Goal: Task Accomplishment & Management: Use online tool/utility

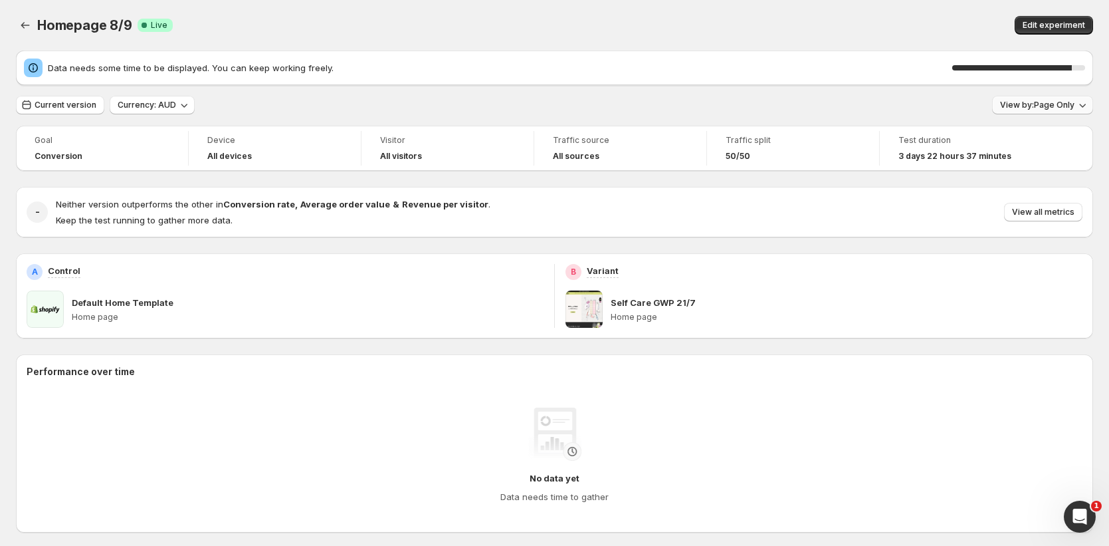
click at [1063, 102] on span "View by: Page Only" at bounding box center [1037, 105] width 74 height 11
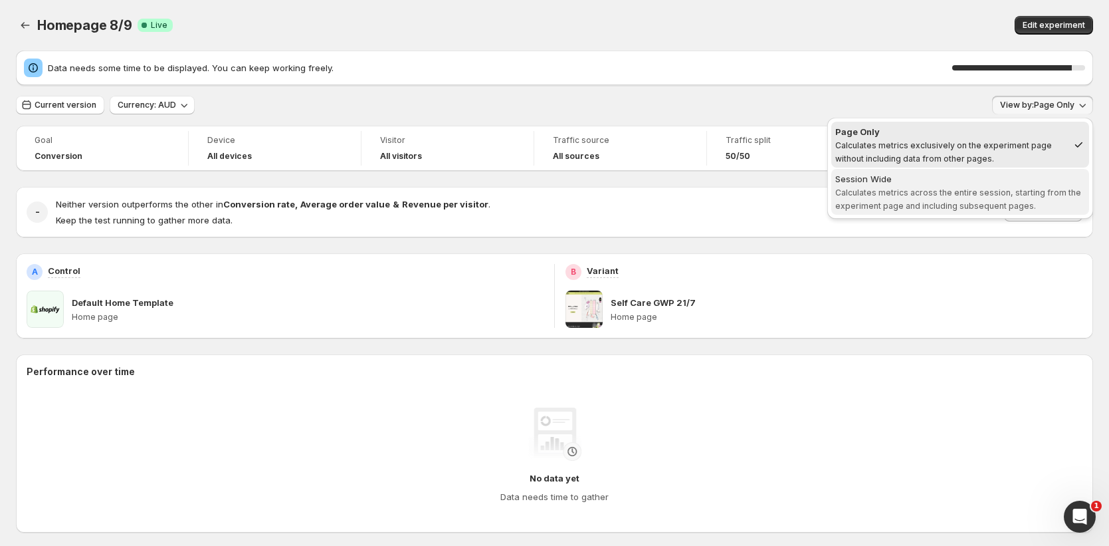
click at [972, 183] on div "Session Wide" at bounding box center [960, 178] width 250 height 13
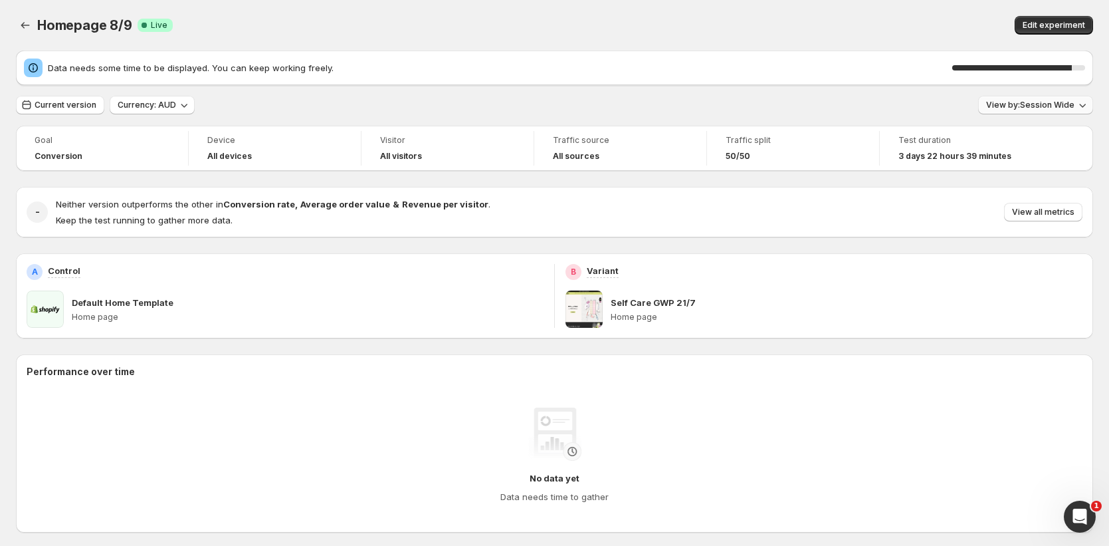
click at [1075, 108] on span "View by: Session Wide" at bounding box center [1030, 105] width 88 height 11
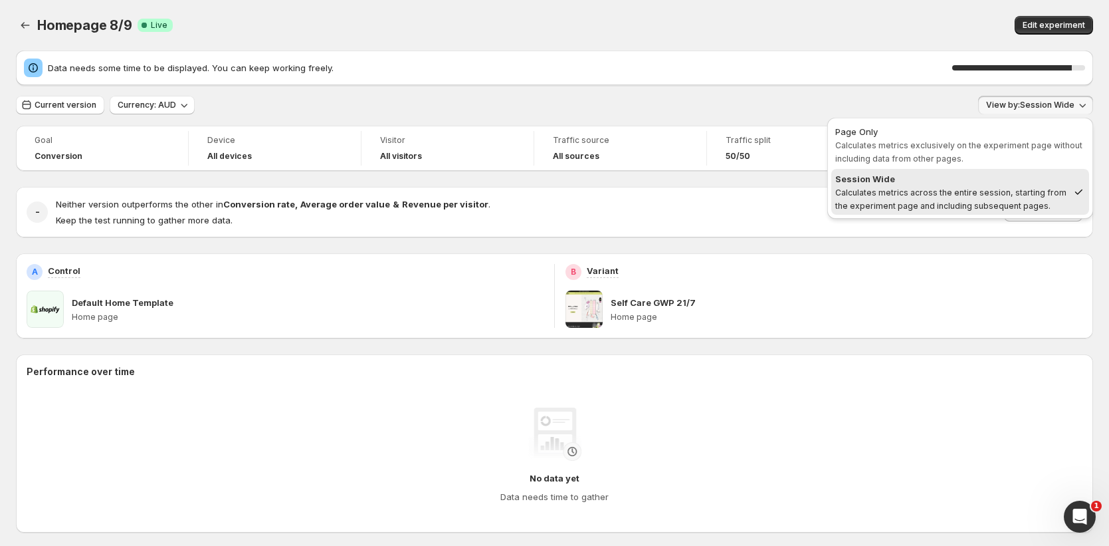
click at [853, 86] on div "Data needs some time to be displayed. You can keep working freely. 90 % Current…" at bounding box center [554, 486] width 1077 height 871
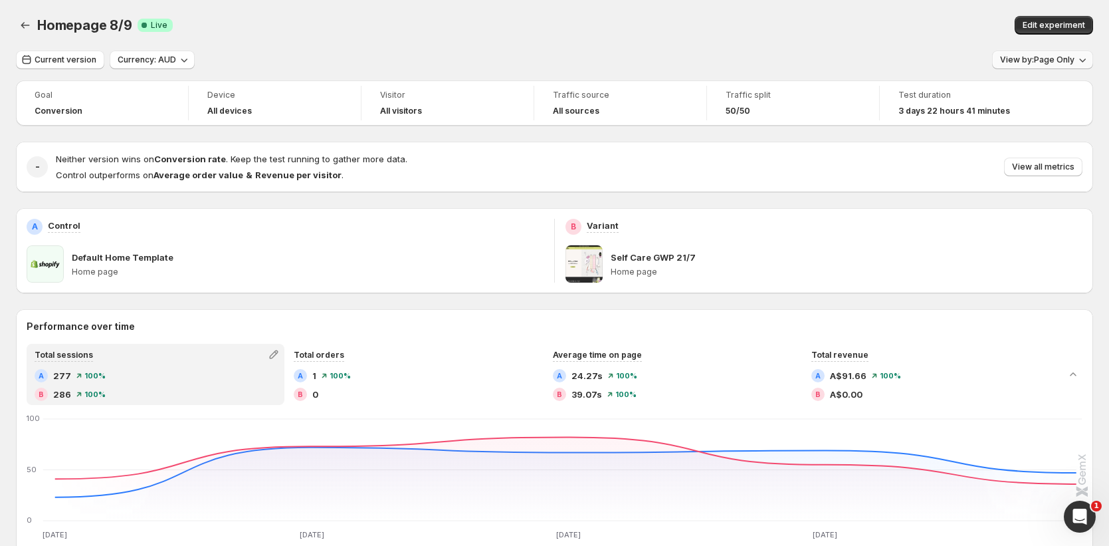
click at [1046, 60] on span "View by: Page Only" at bounding box center [1037, 60] width 74 height 11
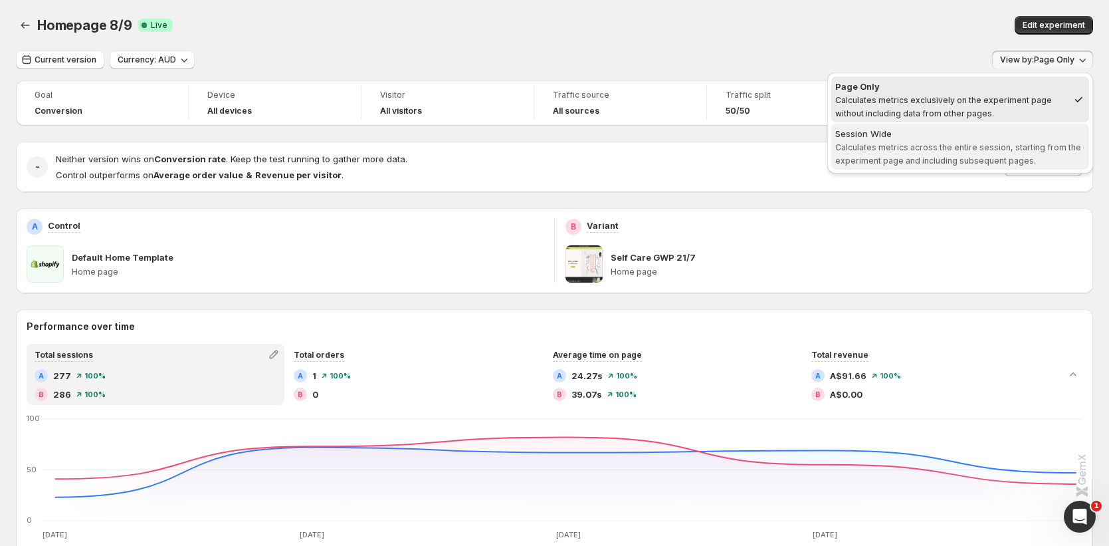
click at [921, 146] on span "Calculates metrics across the entire session, starting from the experiment page…" at bounding box center [958, 153] width 246 height 23
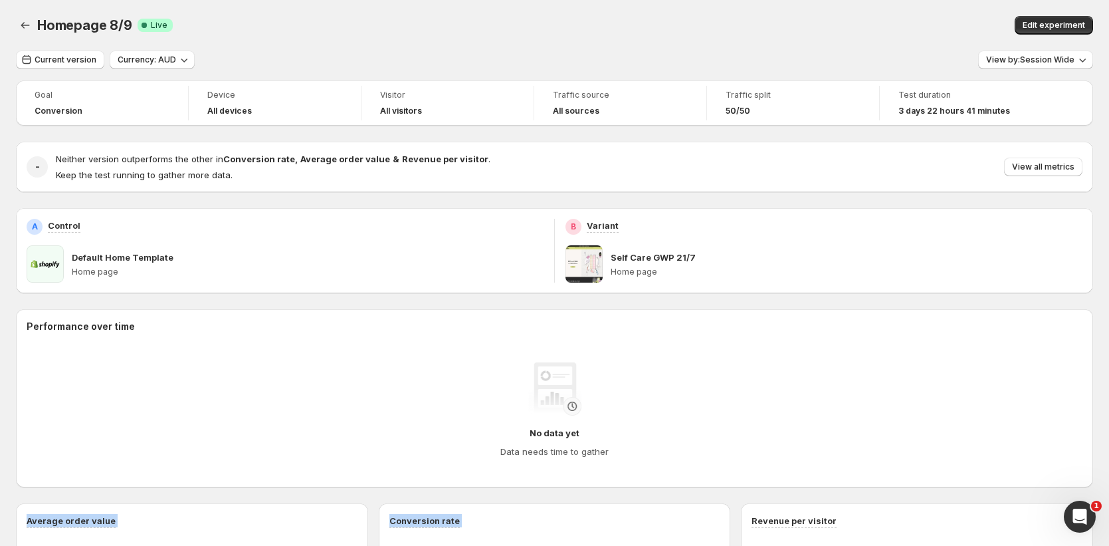
drag, startPoint x: 1073, startPoint y: 487, endPoint x: 1077, endPoint y: 497, distance: 11.6
click at [1081, 502] on div "Open Intercom Messenger" at bounding box center [1078, 514] width 44 height 44
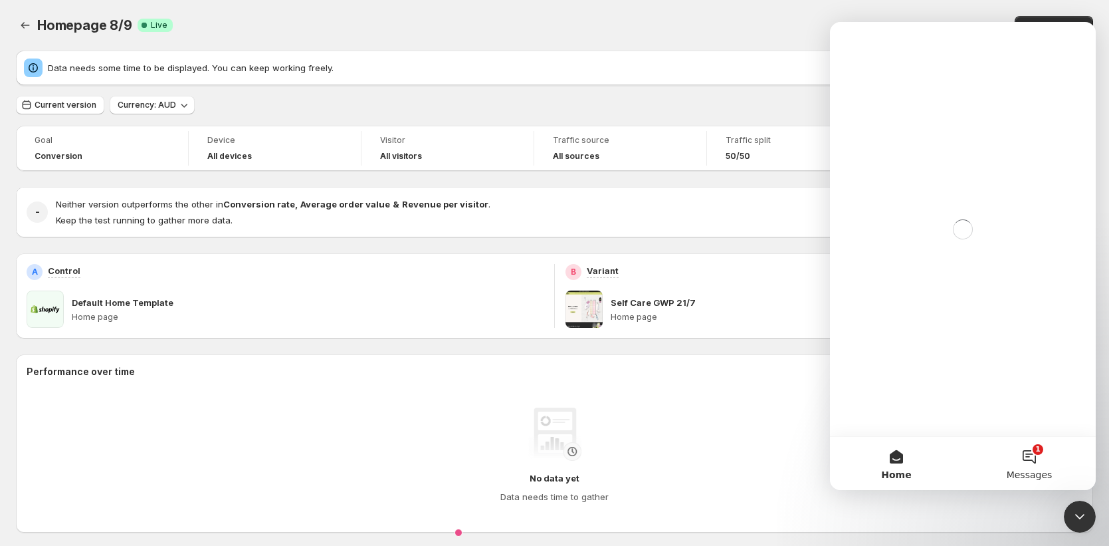
click at [1032, 466] on button "1 Messages" at bounding box center [1029, 463] width 133 height 53
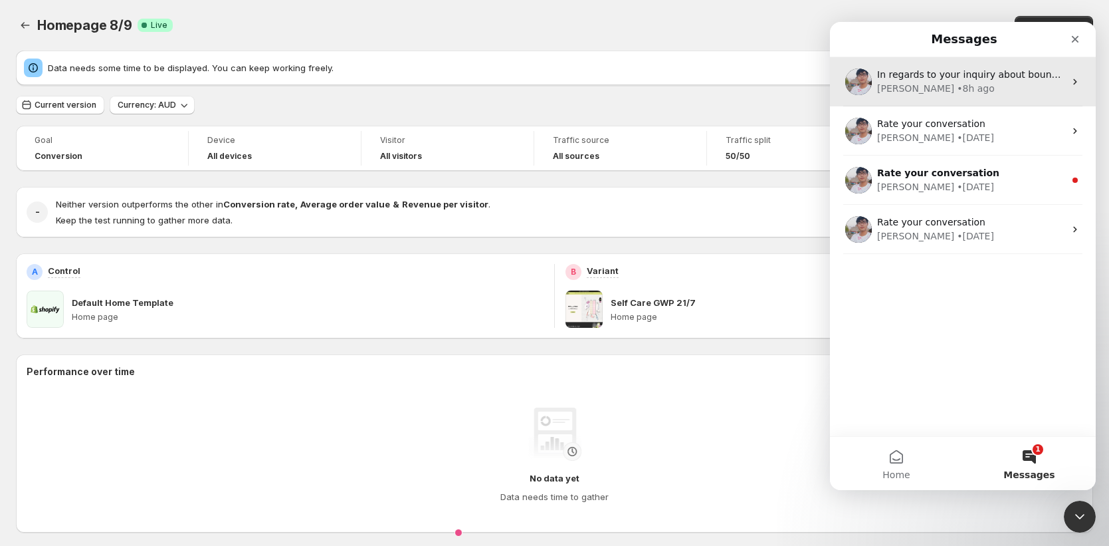
click at [957, 92] on div "• 8h ago" at bounding box center [976, 89] width 38 height 14
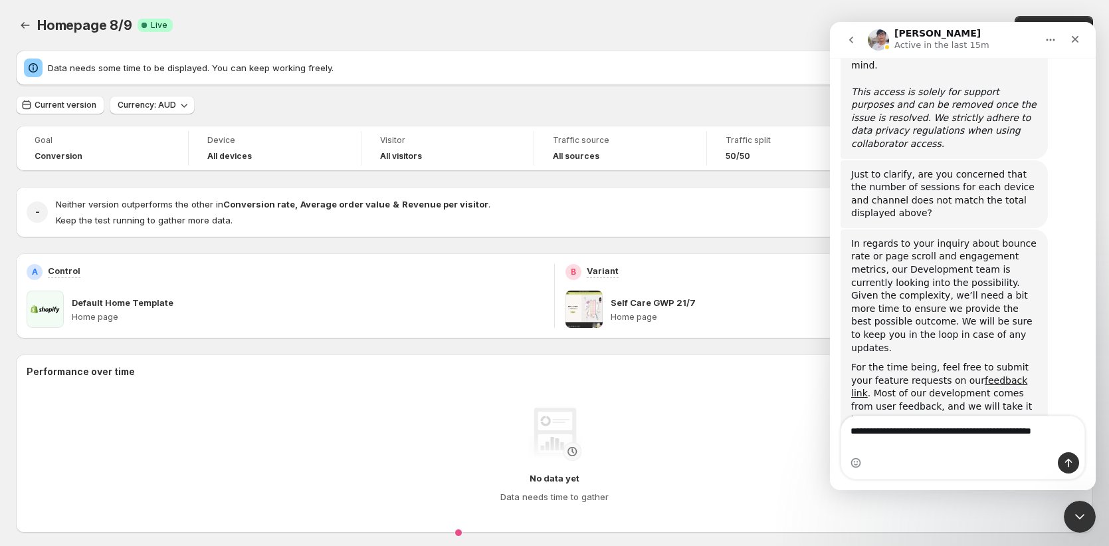
scroll to position [881, 0]
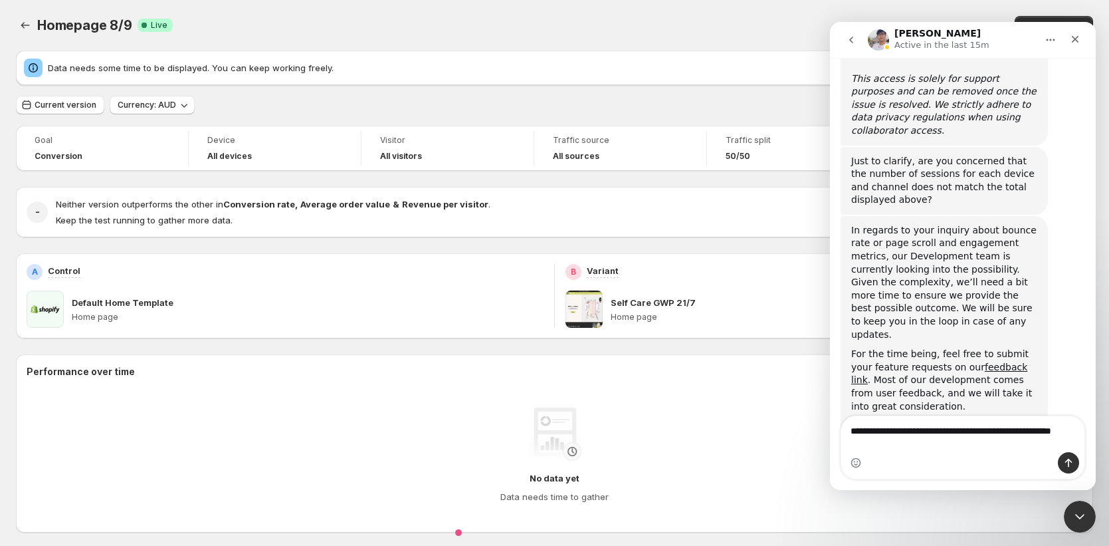
type textarea "**********"
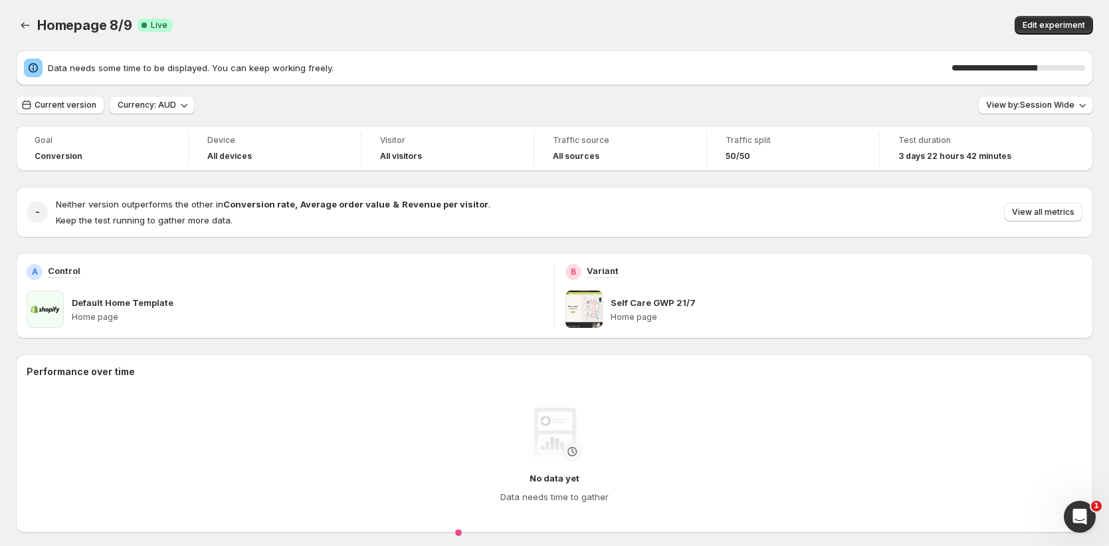
scroll to position [883, 0]
click at [1085, 510] on icon "Open Intercom Messenger" at bounding box center [1078, 515] width 22 height 22
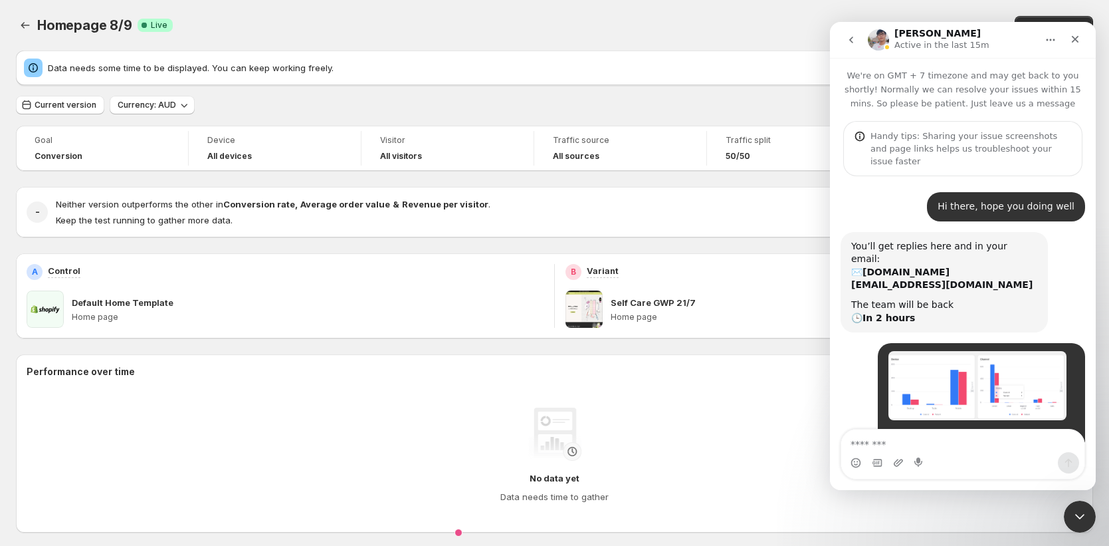
scroll to position [921, 0]
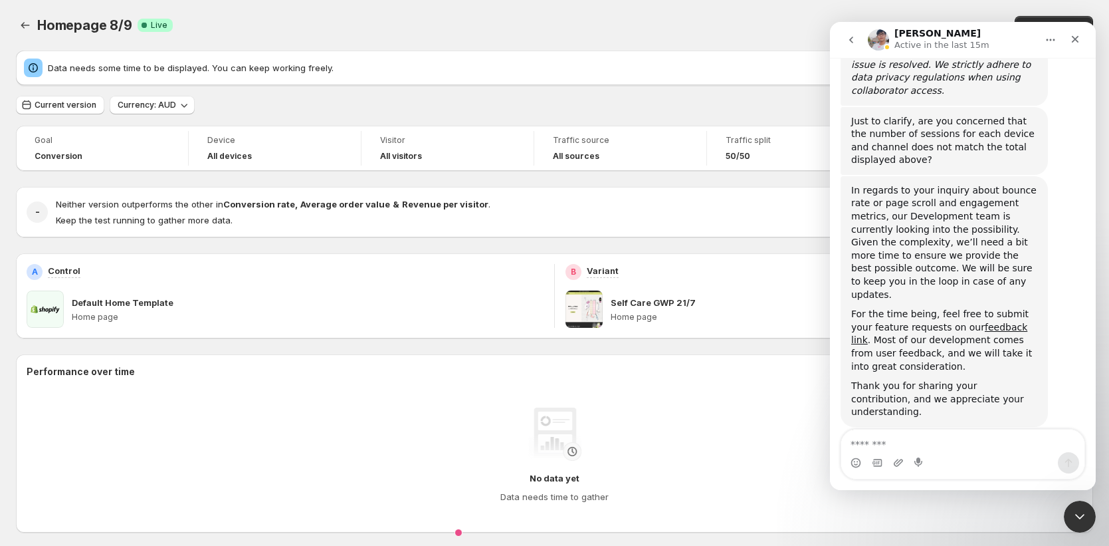
click at [740, 412] on div "No data yet Data needs time to gather" at bounding box center [554, 455] width 1035 height 96
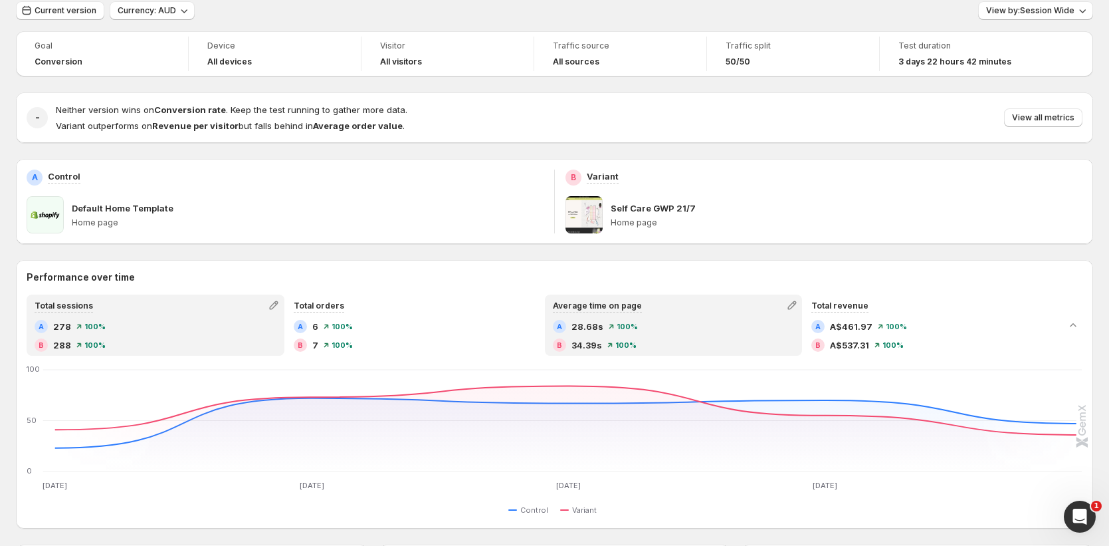
scroll to position [53, 0]
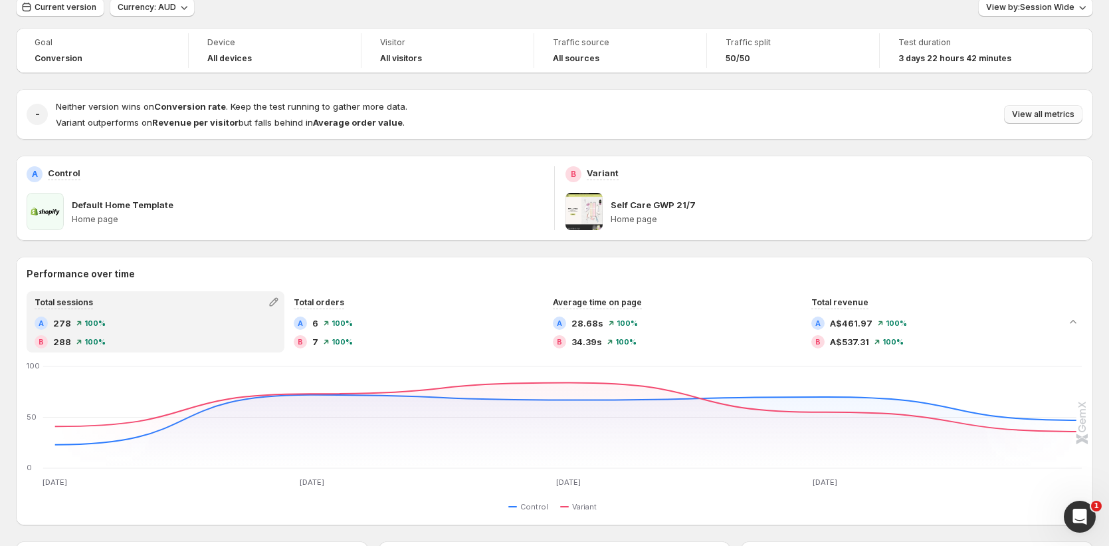
click at [1049, 115] on span "View all metrics" at bounding box center [1043, 114] width 62 height 11
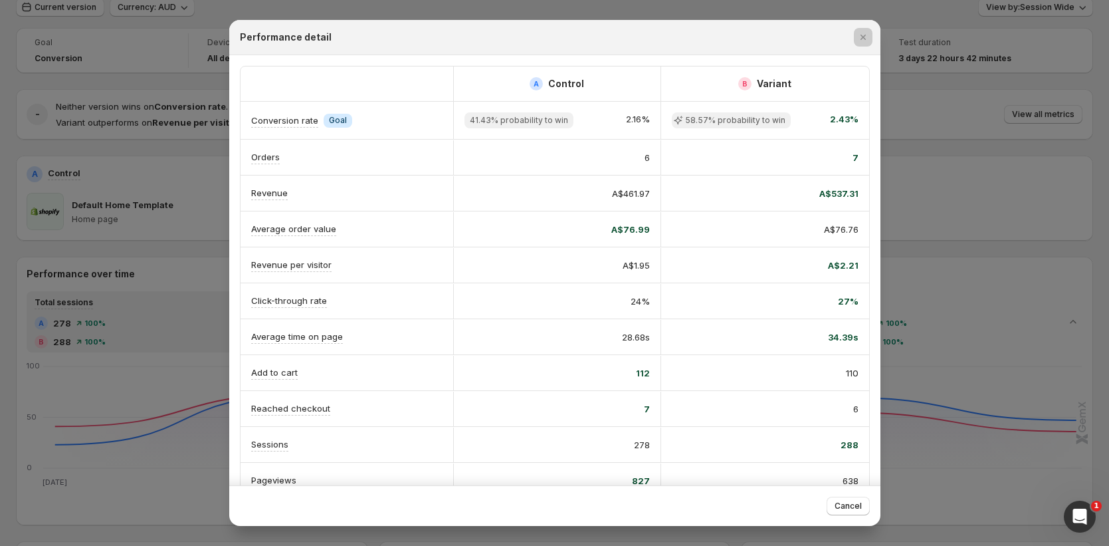
click at [865, 51] on div "Performance detail" at bounding box center [554, 37] width 651 height 35
click at [853, 20] on div "Performance detail" at bounding box center [554, 37] width 651 height 35
click at [866, 37] on icon "Close" at bounding box center [863, 37] width 13 height 13
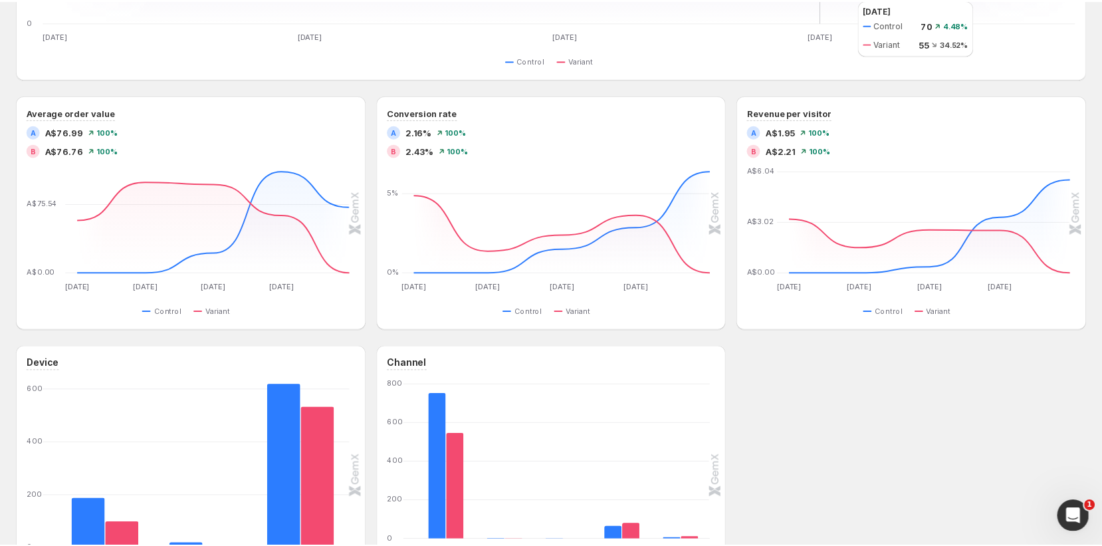
scroll to position [507, 0]
